Goal: Information Seeking & Learning: Learn about a topic

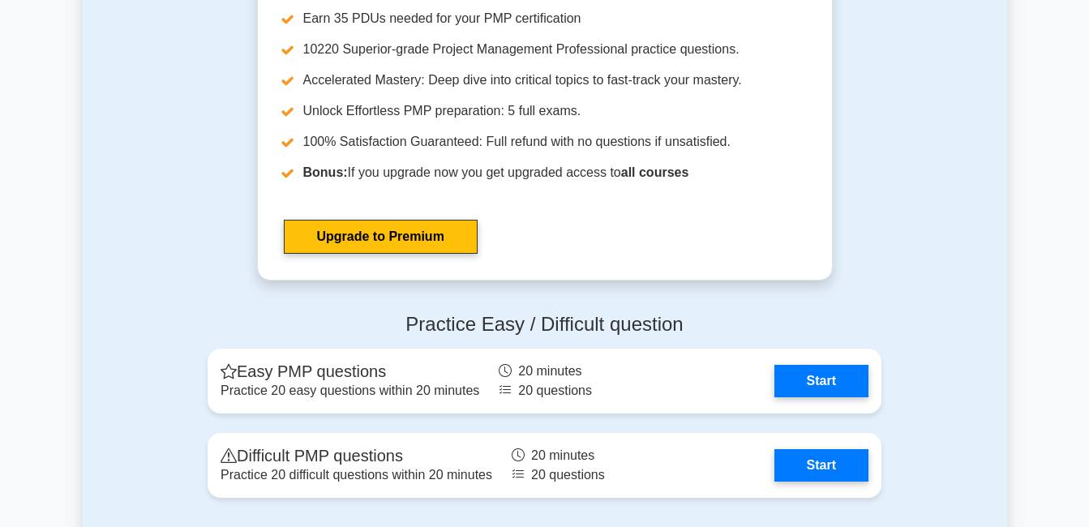
scroll to position [4210, 0]
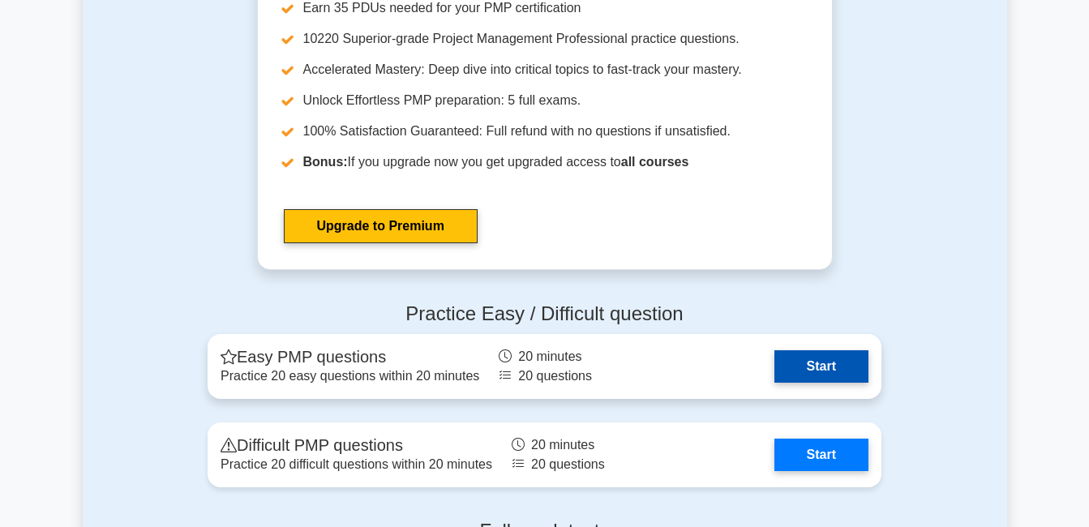
click at [829, 372] on link "Start" at bounding box center [822, 366] width 94 height 32
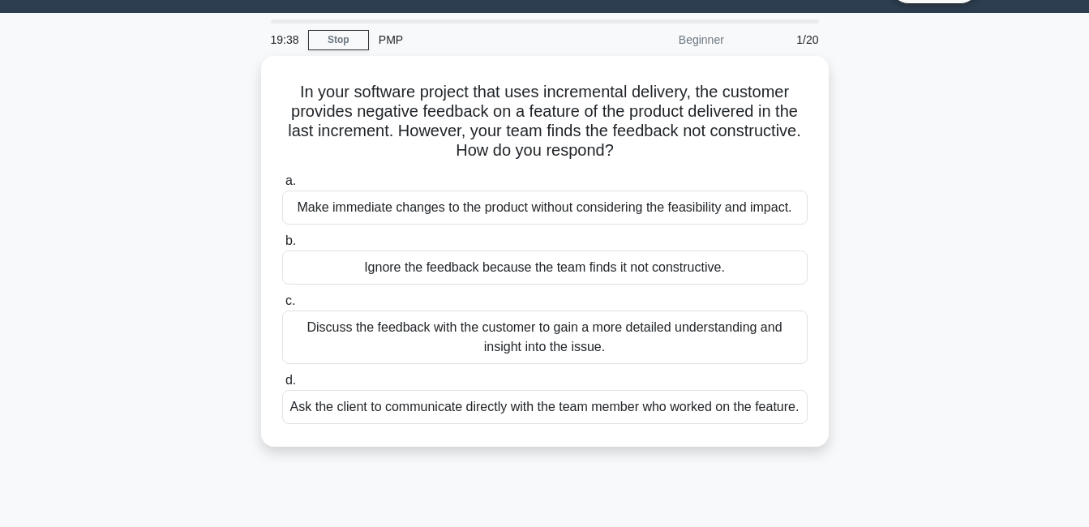
scroll to position [35, 0]
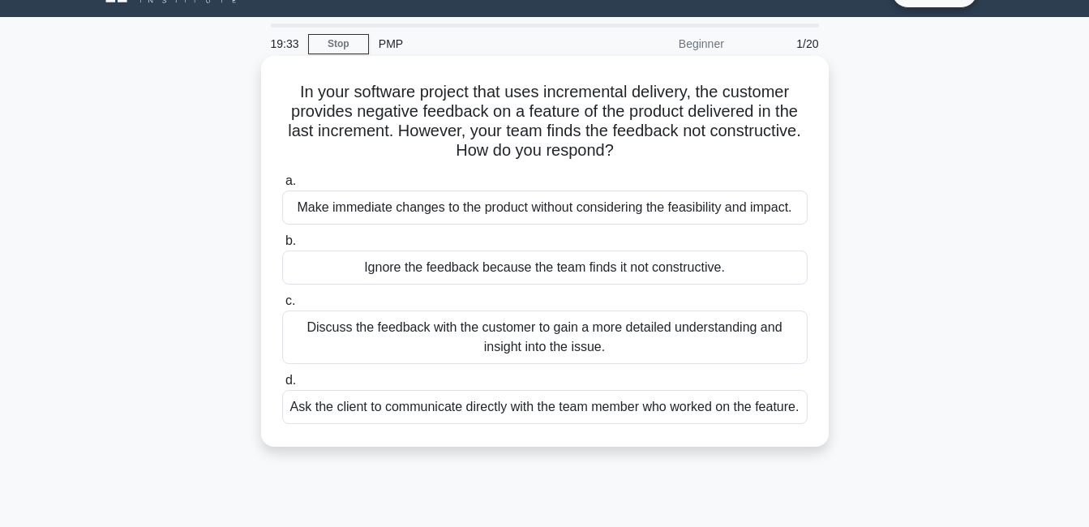
click at [515, 339] on div "Discuss the feedback with the customer to gain a more detailed understanding an…" at bounding box center [545, 338] width 526 height 54
click at [282, 307] on input "c. Discuss the feedback with the customer to gain a more detailed understanding…" at bounding box center [282, 301] width 0 height 11
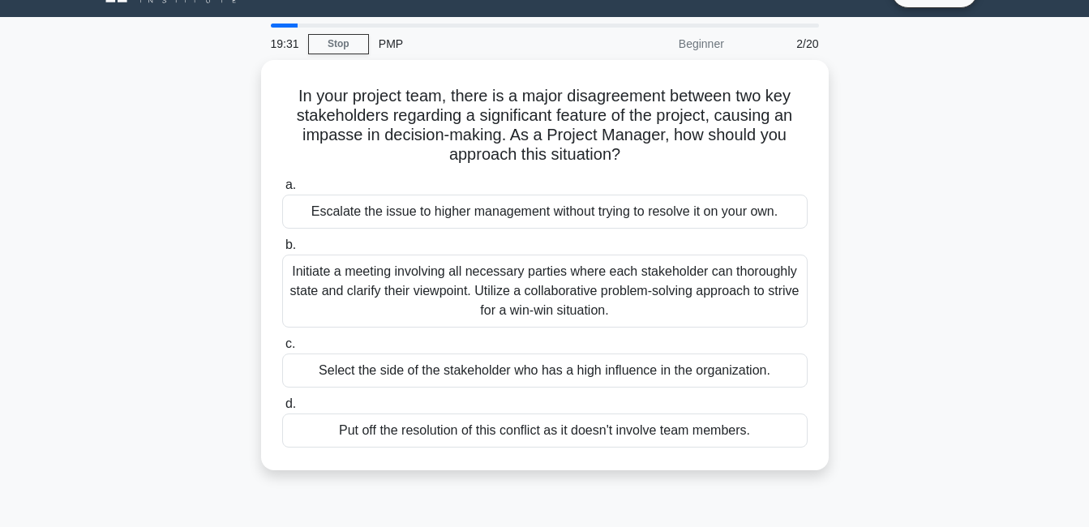
scroll to position [0, 0]
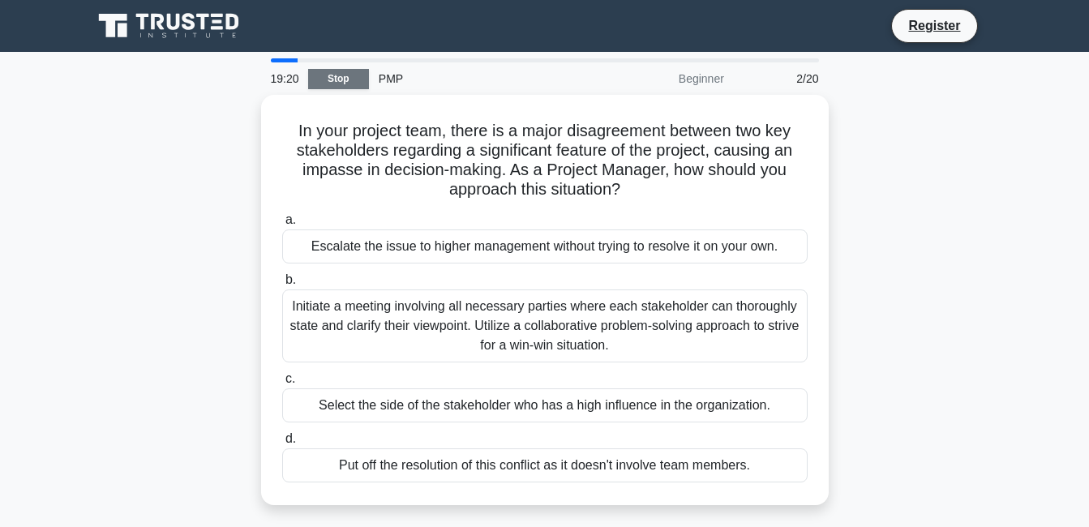
click at [332, 79] on link "Stop" at bounding box center [338, 79] width 61 height 20
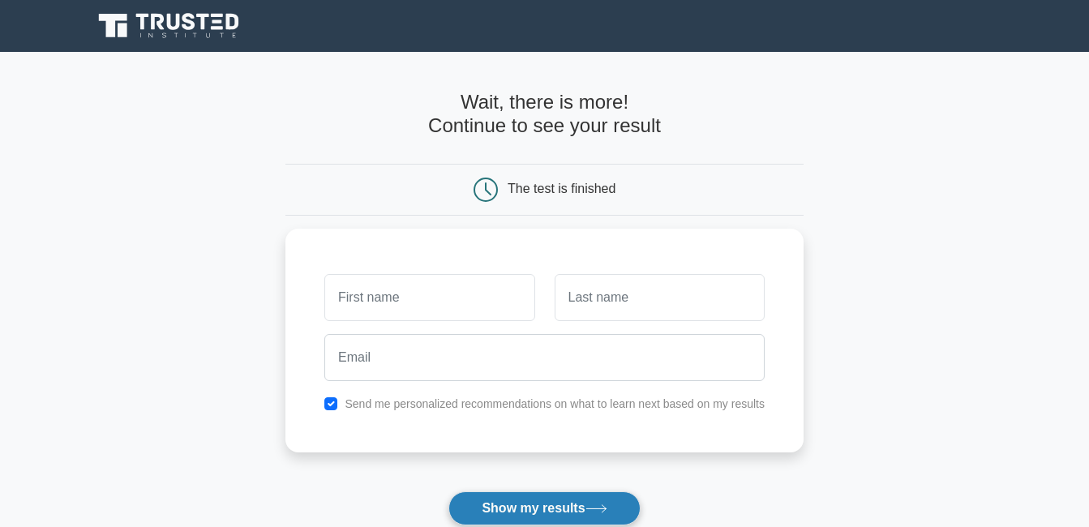
click at [554, 509] on button "Show my results" at bounding box center [544, 509] width 191 height 34
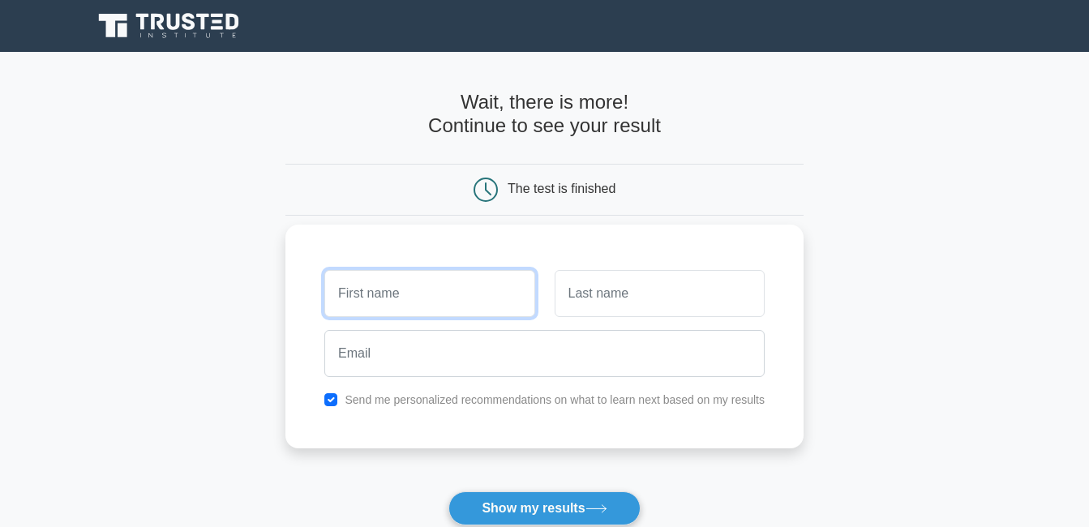
click at [354, 291] on input "text" at bounding box center [429, 293] width 210 height 47
type input "wendy"
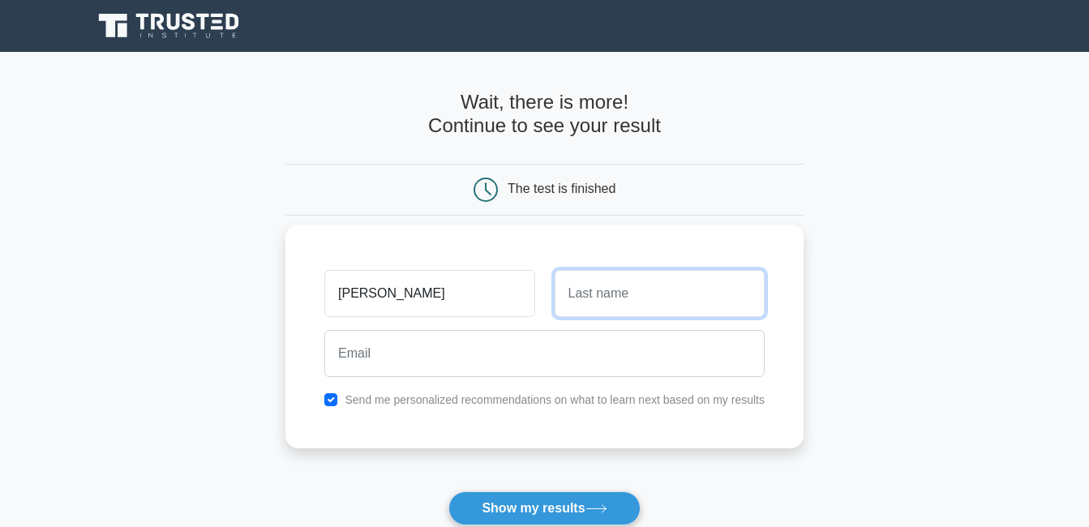
click at [620, 304] on input "text" at bounding box center [660, 293] width 210 height 47
type input "a"
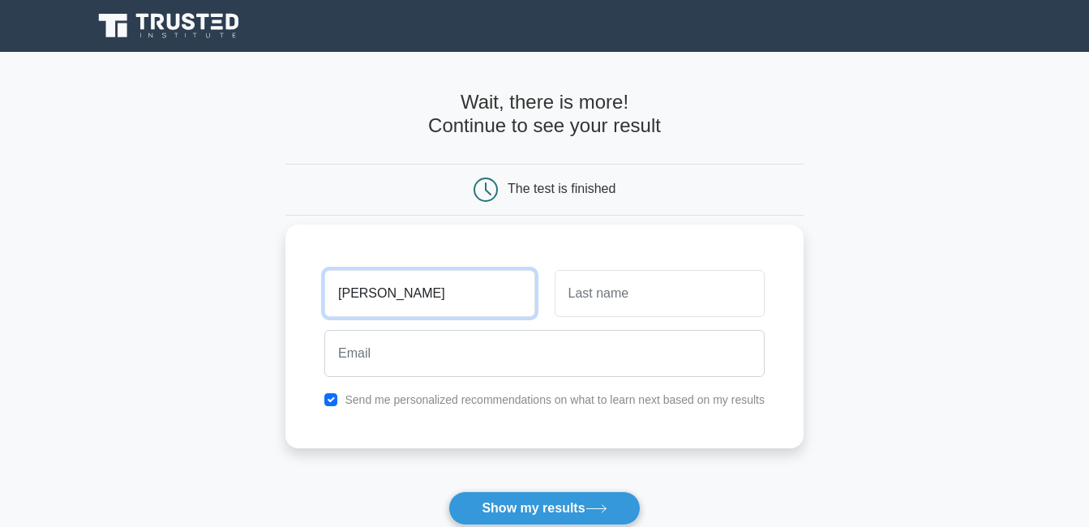
click at [383, 298] on input "[PERSON_NAME]" at bounding box center [429, 293] width 210 height 47
type input "w"
type input "ailka"
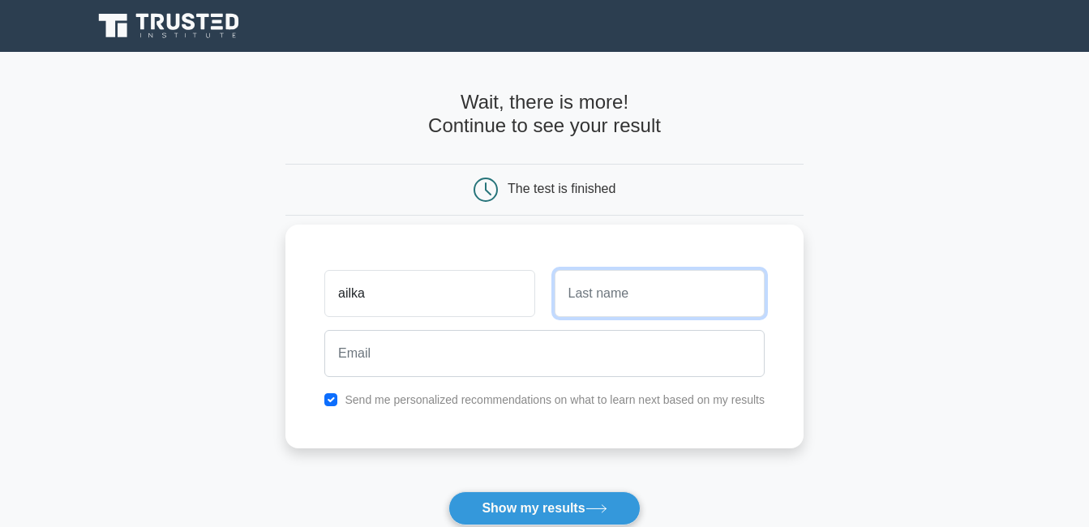
click at [599, 298] on input "text" at bounding box center [660, 293] width 210 height 47
type input "l"
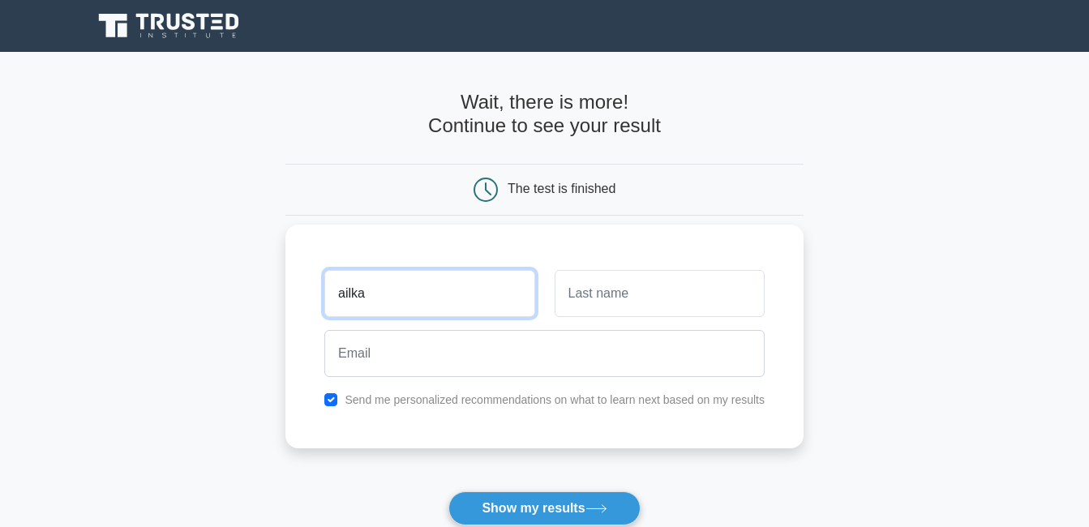
click at [386, 298] on input "ailka" at bounding box center [429, 293] width 210 height 47
type input "a"
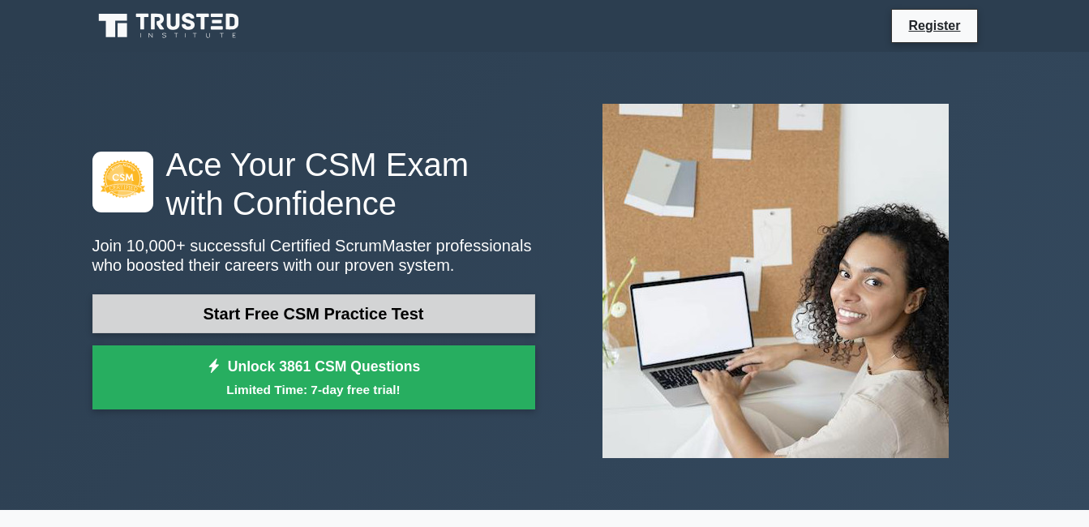
click at [294, 320] on link "Start Free CSM Practice Test" at bounding box center [313, 313] width 443 height 39
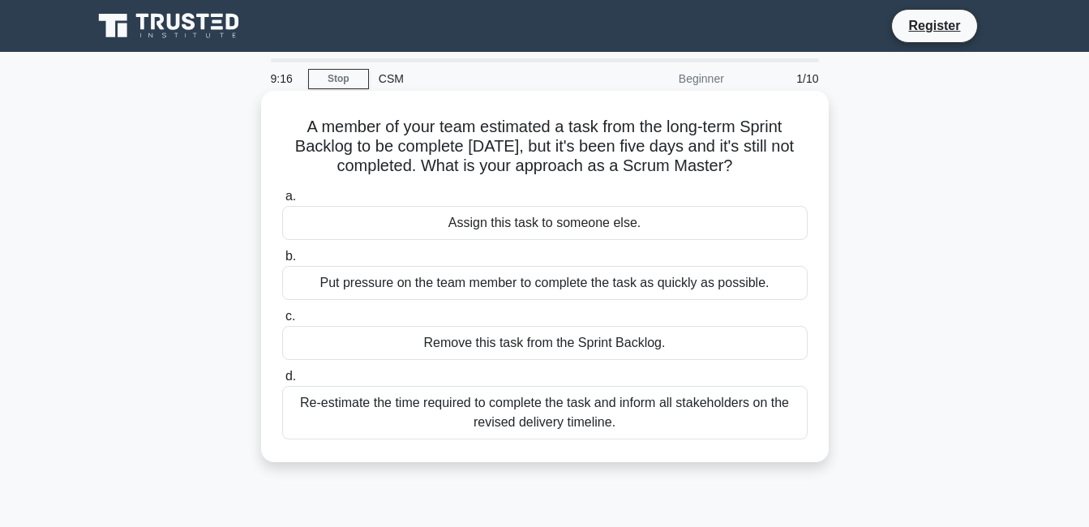
click at [494, 411] on div "Re-estimate the time required to complete the task and inform all stakeholders …" at bounding box center [545, 413] width 526 height 54
click at [282, 382] on input "d. Re-estimate the time required to complete the task and inform all stakeholde…" at bounding box center [282, 376] width 0 height 11
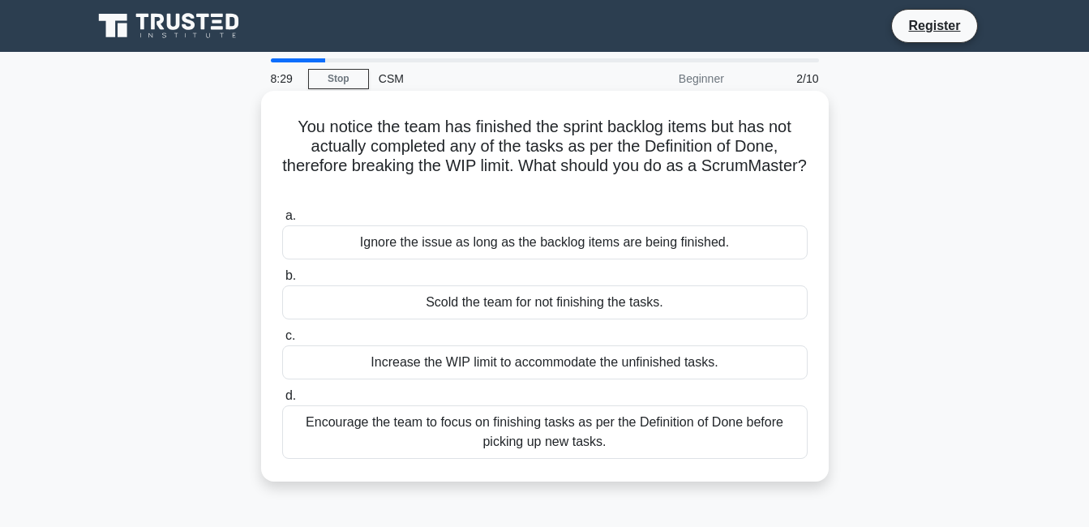
click at [378, 429] on div "Encourage the team to focus on finishing tasks as per the Definition of Done be…" at bounding box center [545, 433] width 526 height 54
click at [282, 402] on input "d. Encourage the team to focus on finishing tasks as per the Definition of Done…" at bounding box center [282, 396] width 0 height 11
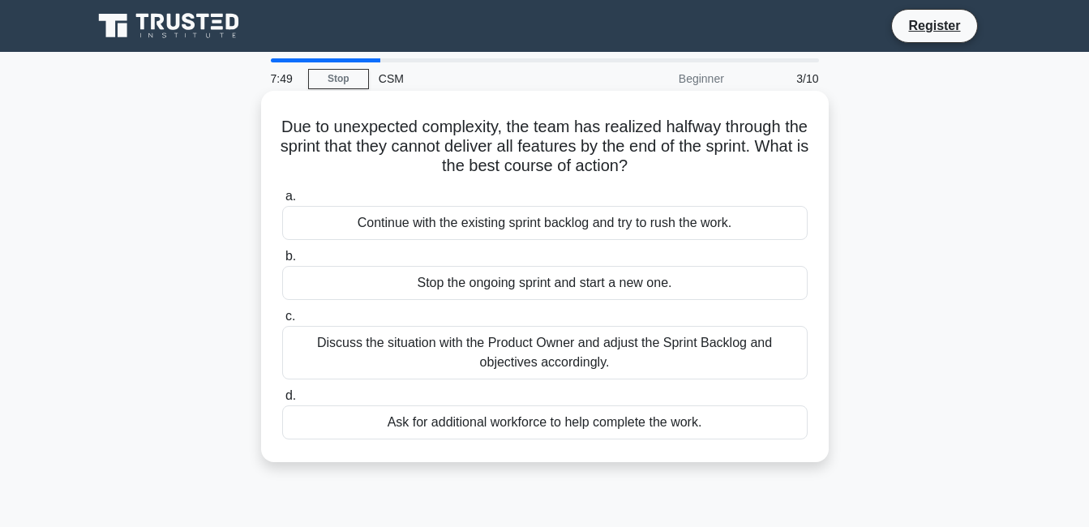
click at [513, 356] on div "Discuss the situation with the Product Owner and adjust the Sprint Backlog and …" at bounding box center [545, 353] width 526 height 54
click at [282, 322] on input "c. Discuss the situation with the Product Owner and adjust the Sprint Backlog a…" at bounding box center [282, 316] width 0 height 11
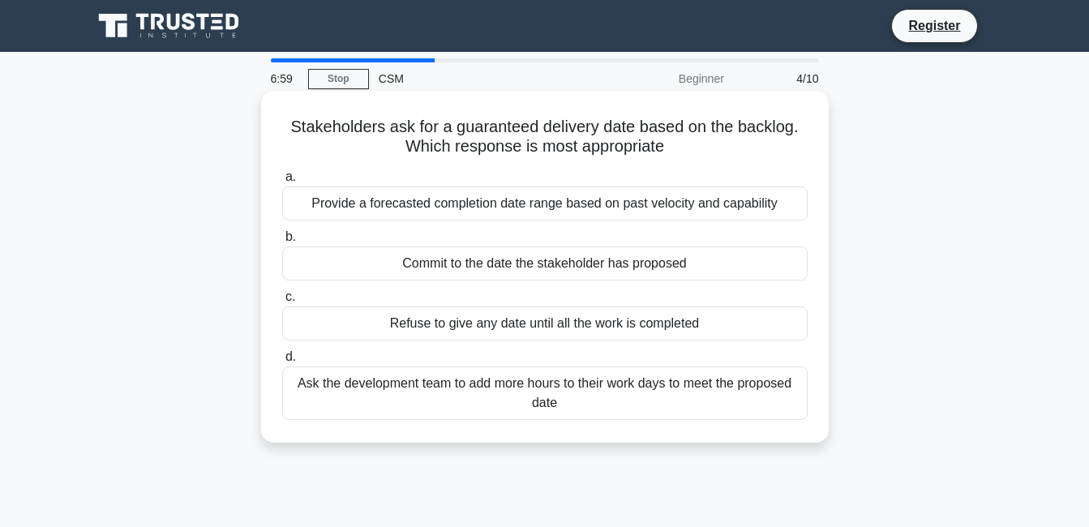
click at [449, 201] on div "Provide a forecasted completion date range based on past velocity and capability" at bounding box center [545, 204] width 526 height 34
click at [282, 183] on input "a. Provide a forecasted completion date range based on past velocity and capabi…" at bounding box center [282, 177] width 0 height 11
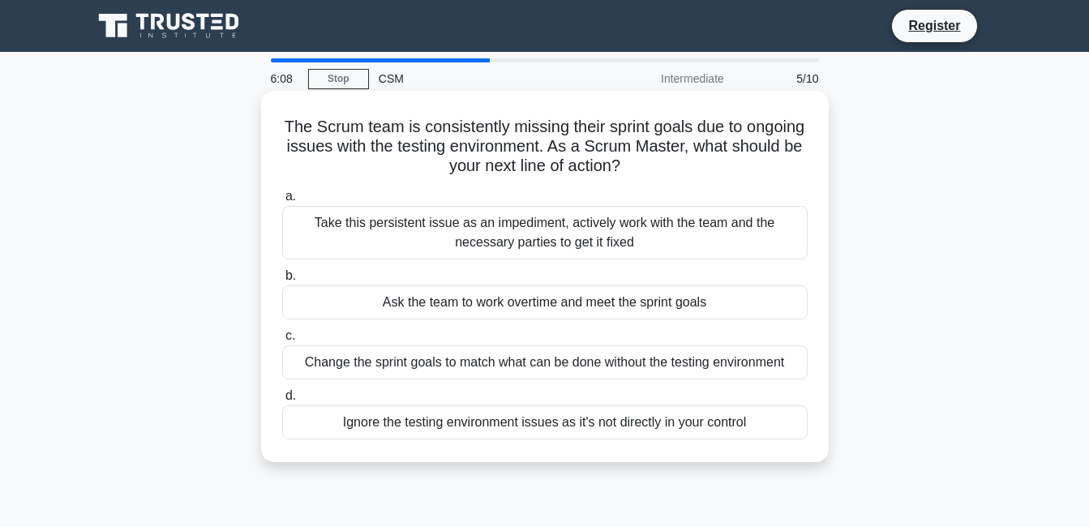
click at [342, 357] on div "Change the sprint goals to match what can be done without the testing environme…" at bounding box center [545, 363] width 526 height 34
click at [282, 341] on input "c. Change the sprint goals to match what can be done without the testing enviro…" at bounding box center [282, 336] width 0 height 11
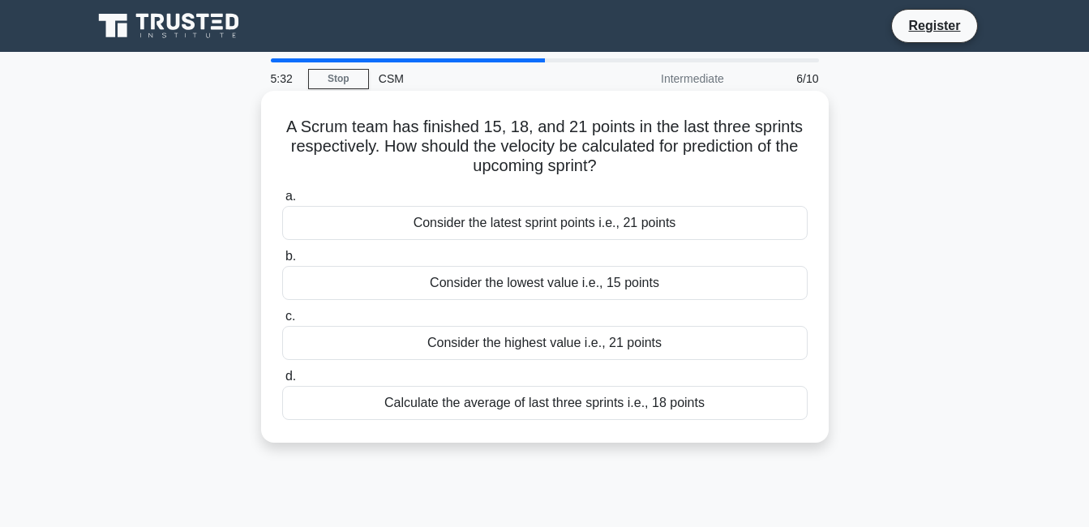
click at [487, 406] on div "Calculate the average of last three sprints i.e., 18 points" at bounding box center [545, 403] width 526 height 34
click at [282, 382] on input "d. Calculate the average of last three sprints i.e., 18 points" at bounding box center [282, 376] width 0 height 11
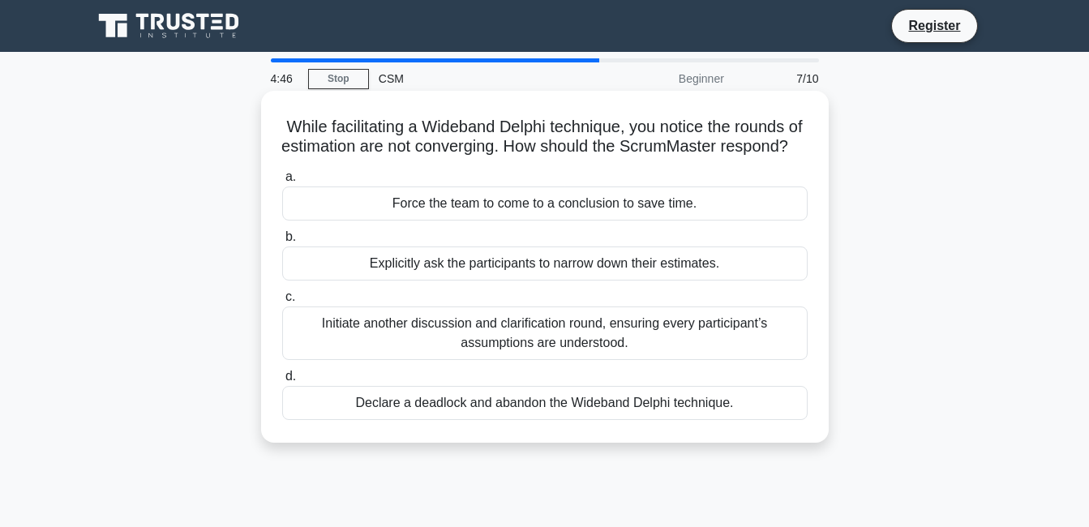
click at [553, 281] on div "Explicitly ask the participants to narrow down their estimates." at bounding box center [545, 264] width 526 height 34
click at [282, 243] on input "b. Explicitly ask the participants to narrow down their estimates." at bounding box center [282, 237] width 0 height 11
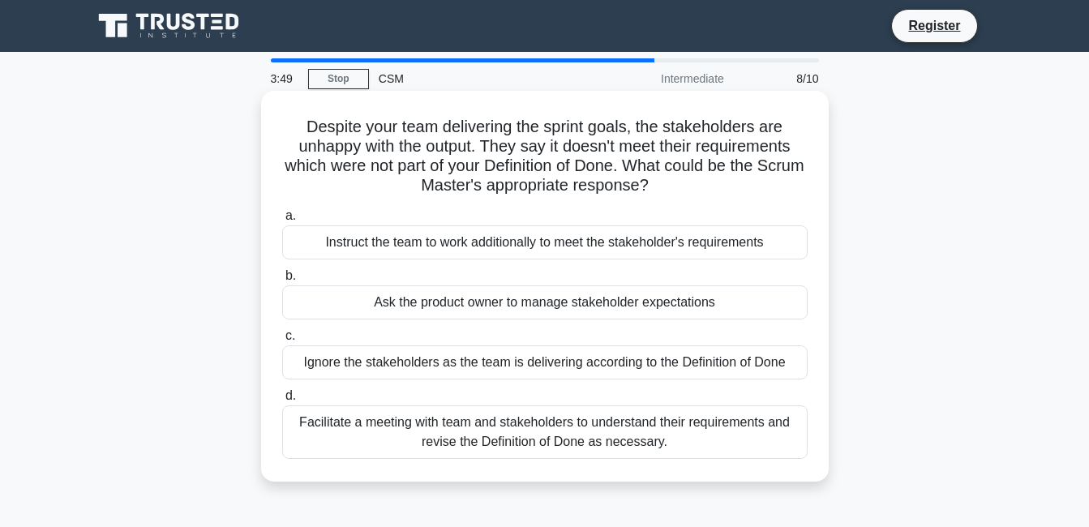
click at [504, 431] on div "Facilitate a meeting with team and stakeholders to understand their requirement…" at bounding box center [545, 433] width 526 height 54
click at [282, 402] on input "d. Facilitate a meeting with team and stakeholders to understand their requirem…" at bounding box center [282, 396] width 0 height 11
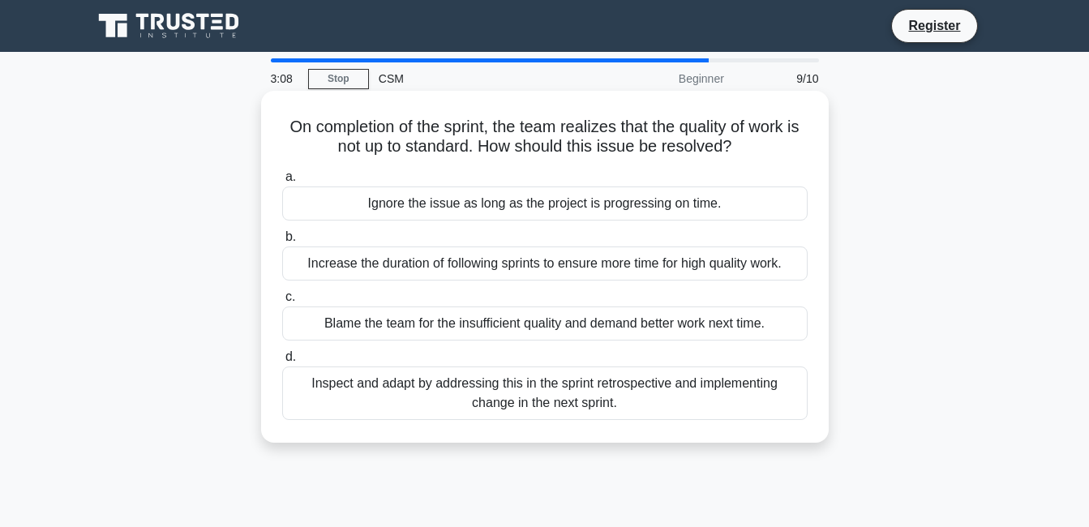
click at [446, 407] on div "Inspect and adapt by addressing this in the sprint retrospective and implementi…" at bounding box center [545, 394] width 526 height 54
click at [282, 363] on input "d. Inspect and adapt by addressing this in the sprint retrospective and impleme…" at bounding box center [282, 357] width 0 height 11
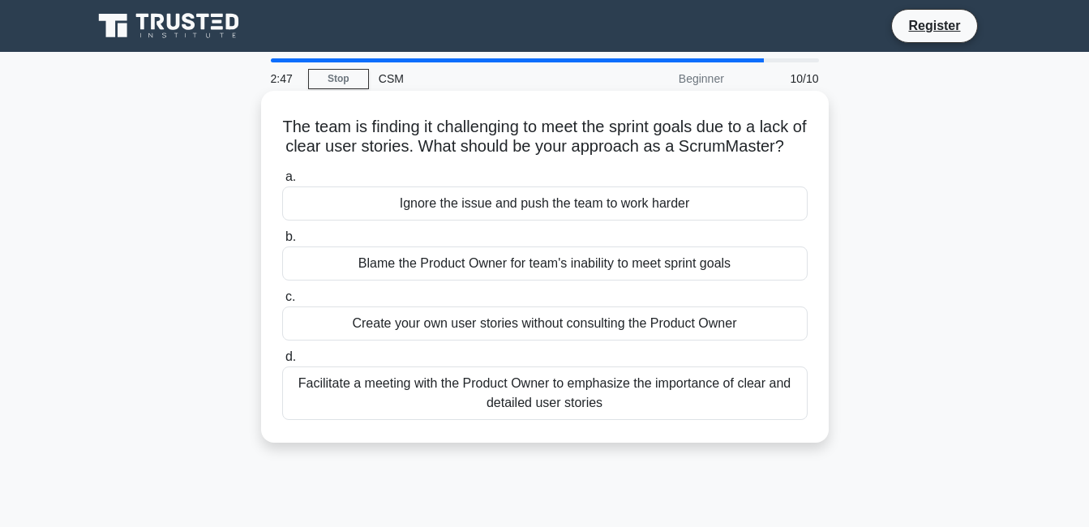
click at [561, 420] on div "Facilitate a meeting with the Product Owner to emphasize the importance of clea…" at bounding box center [545, 394] width 526 height 54
click at [282, 363] on input "d. Facilitate a meeting with the Product Owner to emphasize the importance of c…" at bounding box center [282, 357] width 0 height 11
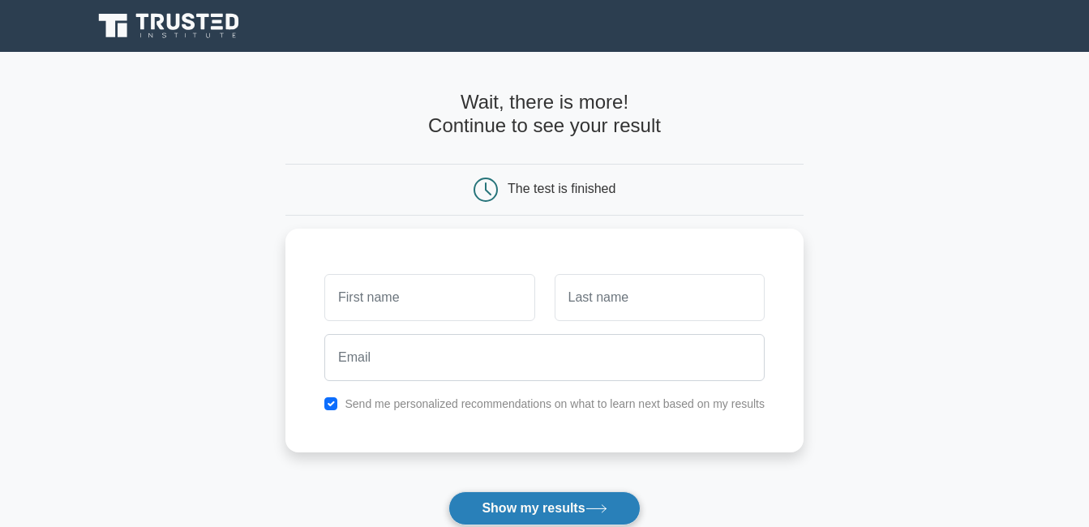
click at [569, 522] on button "Show my results" at bounding box center [544, 509] width 191 height 34
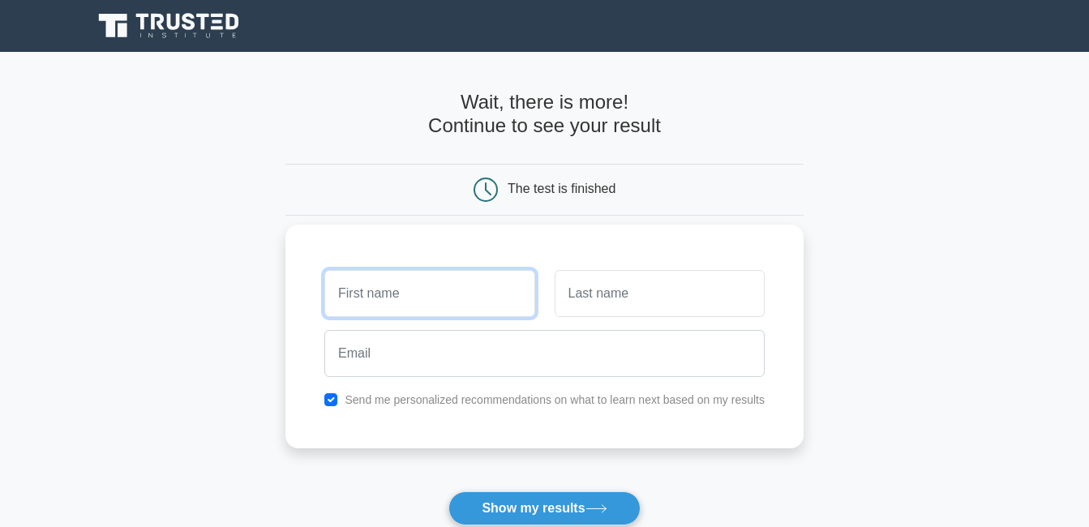
click at [411, 293] on input "text" at bounding box center [429, 293] width 210 height 47
type input "[PERSON_NAME]"
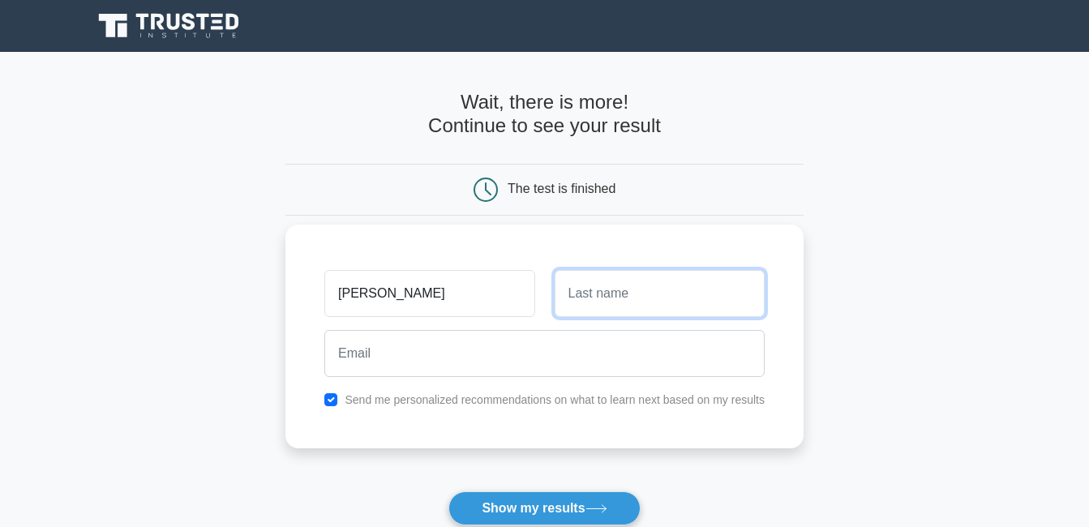
click at [657, 274] on input "text" at bounding box center [660, 293] width 210 height 47
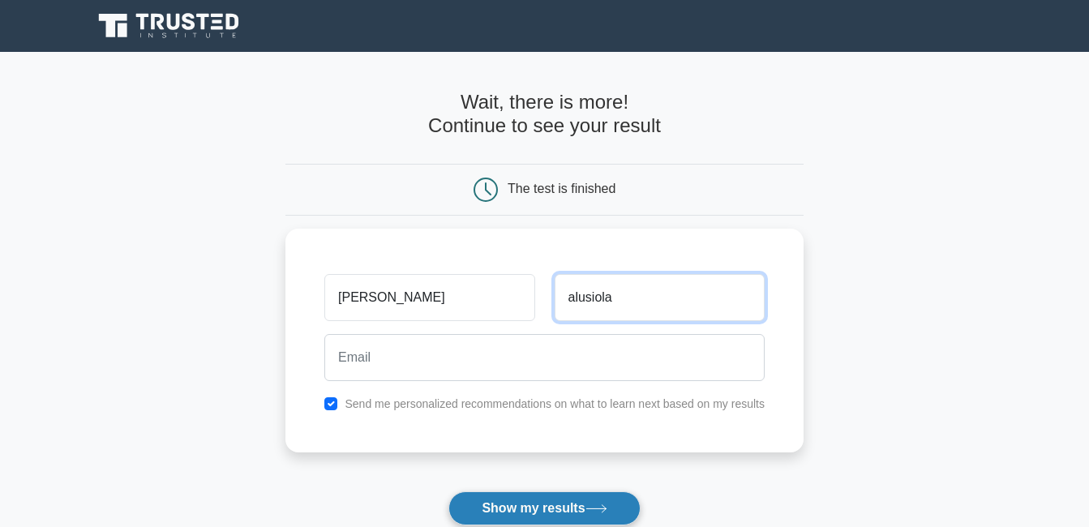
type input "alusiola"
click at [538, 505] on button "Show my results" at bounding box center [544, 509] width 191 height 34
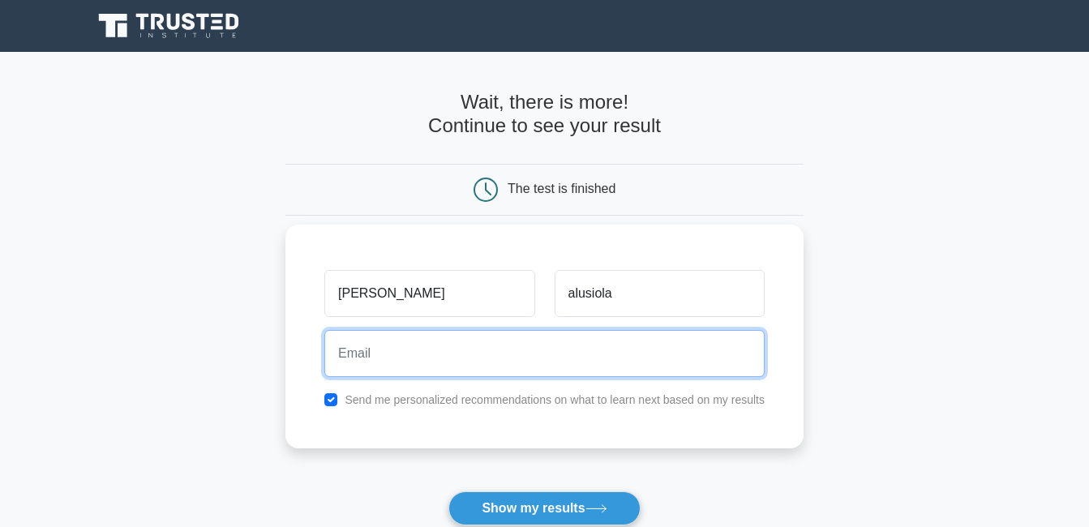
click at [350, 359] on input "email" at bounding box center [544, 353] width 440 height 47
type input "w"
type input "a"
type input "2"
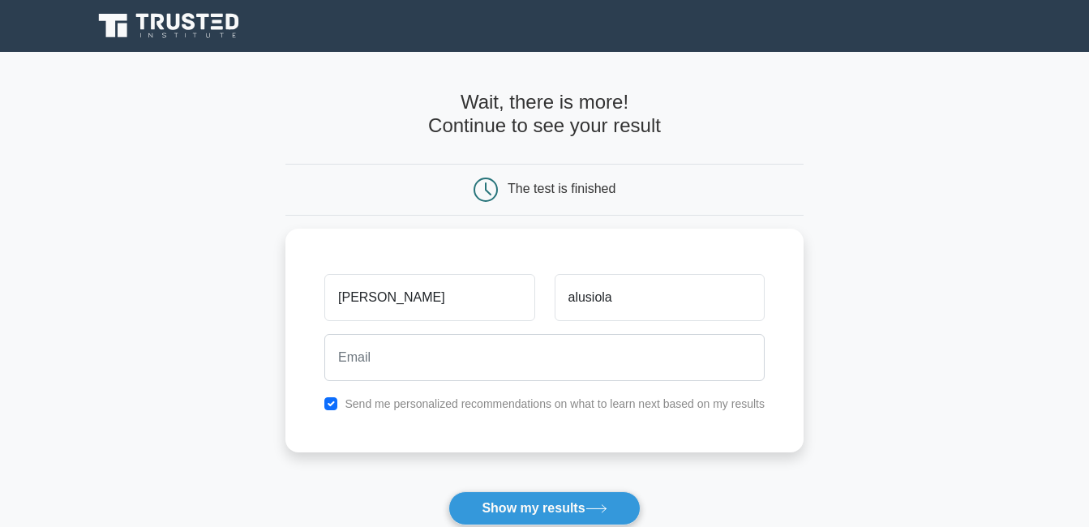
click at [825, 186] on main "Wait, there is more! Continue to see your result The test is finished [PERSON_N…" at bounding box center [544, 344] width 1089 height 584
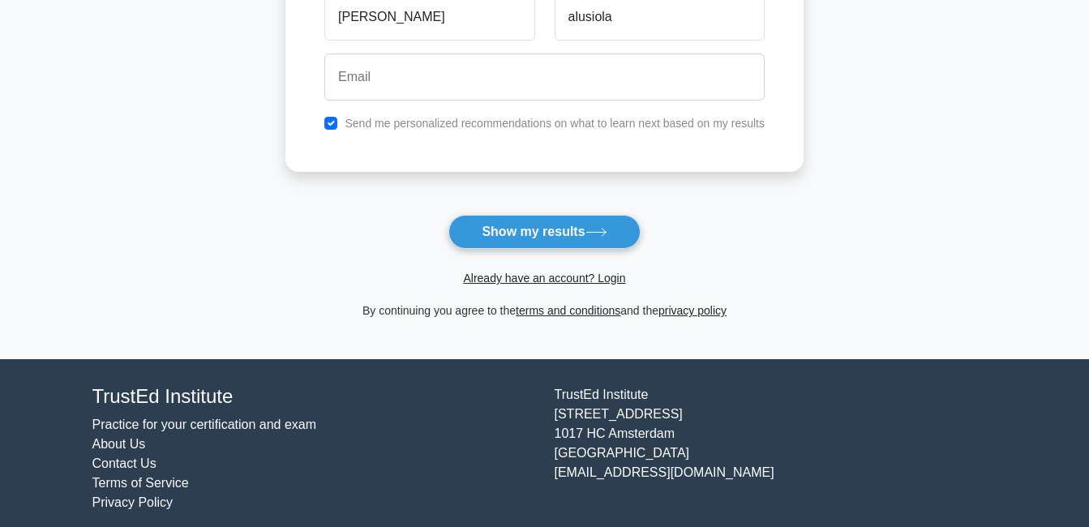
scroll to position [289, 0]
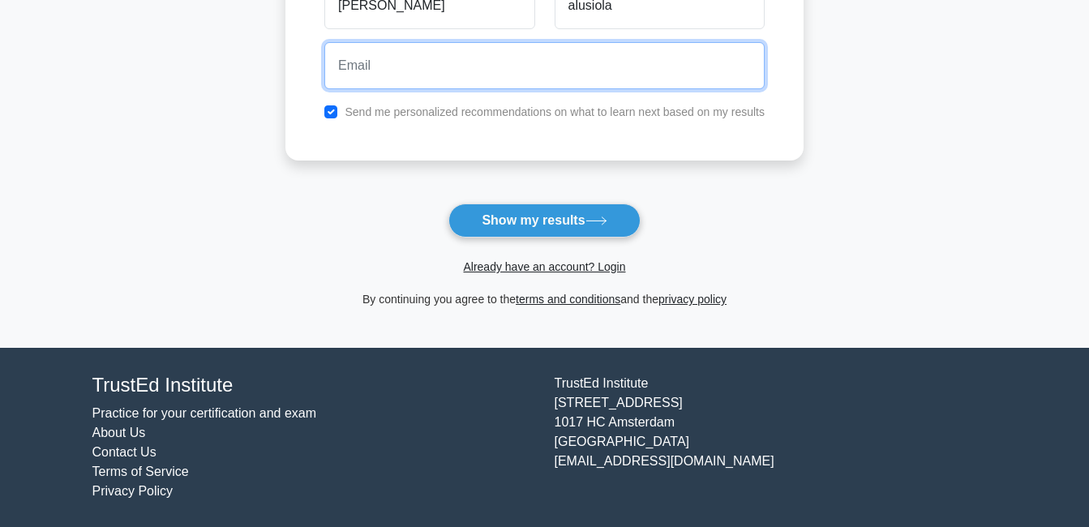
click at [349, 75] on input "email" at bounding box center [544, 65] width 440 height 47
type input "a"
